Goal: Task Accomplishment & Management: Complete application form

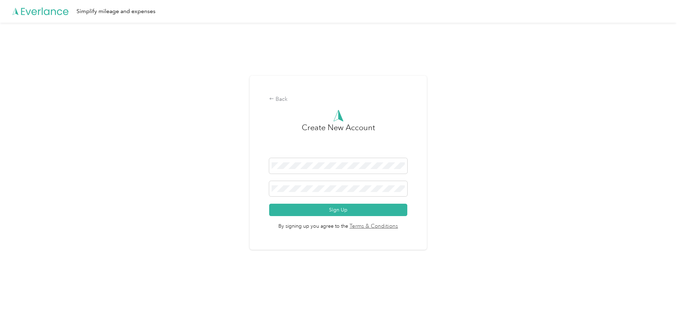
click at [341, 274] on div "Back Create New Account Sign Up By signing up you agree to the Terms & Conditio…" at bounding box center [338, 166] width 676 height 286
click at [449, 243] on div "Back Create New Account Sign Up By signing up you agree to the Terms & Conditio…" at bounding box center [338, 166] width 676 height 286
click at [269, 204] on button "Sign Up" at bounding box center [338, 210] width 138 height 12
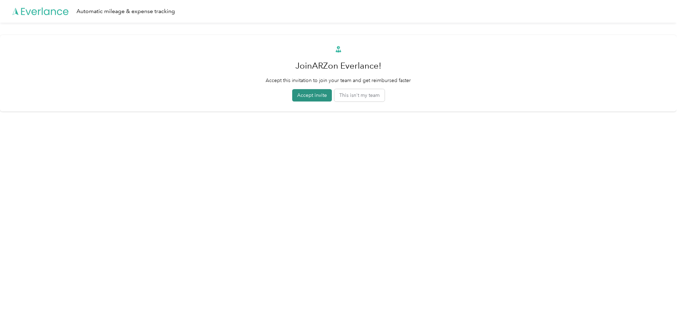
click at [306, 97] on button "Accept invite" at bounding box center [312, 95] width 40 height 12
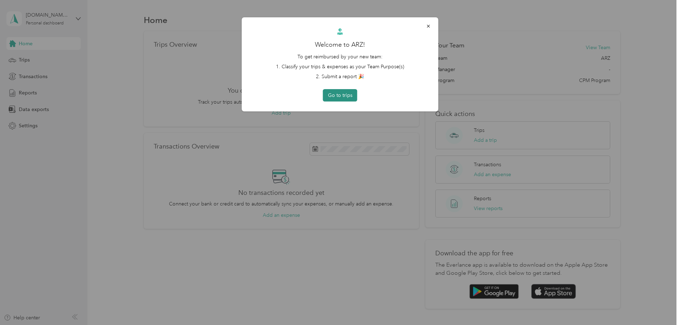
click at [346, 96] on button "Go to trips" at bounding box center [340, 95] width 34 height 12
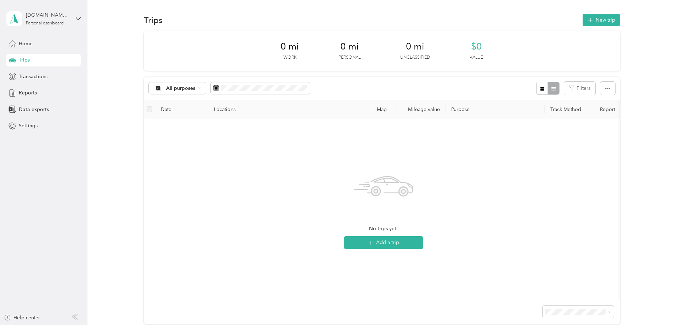
click at [123, 50] on div "0 mi Work 0 mi Personal 0 mi Unclassified $0 Value All purposes Filters Date Lo…" at bounding box center [381, 190] width 571 height 318
click at [102, 54] on div "0 mi Work 0 mi Personal 0 mi Unclassified $0 Value All purposes Filters Date Lo…" at bounding box center [381, 190] width 571 height 318
